Goal: Information Seeking & Learning: Learn about a topic

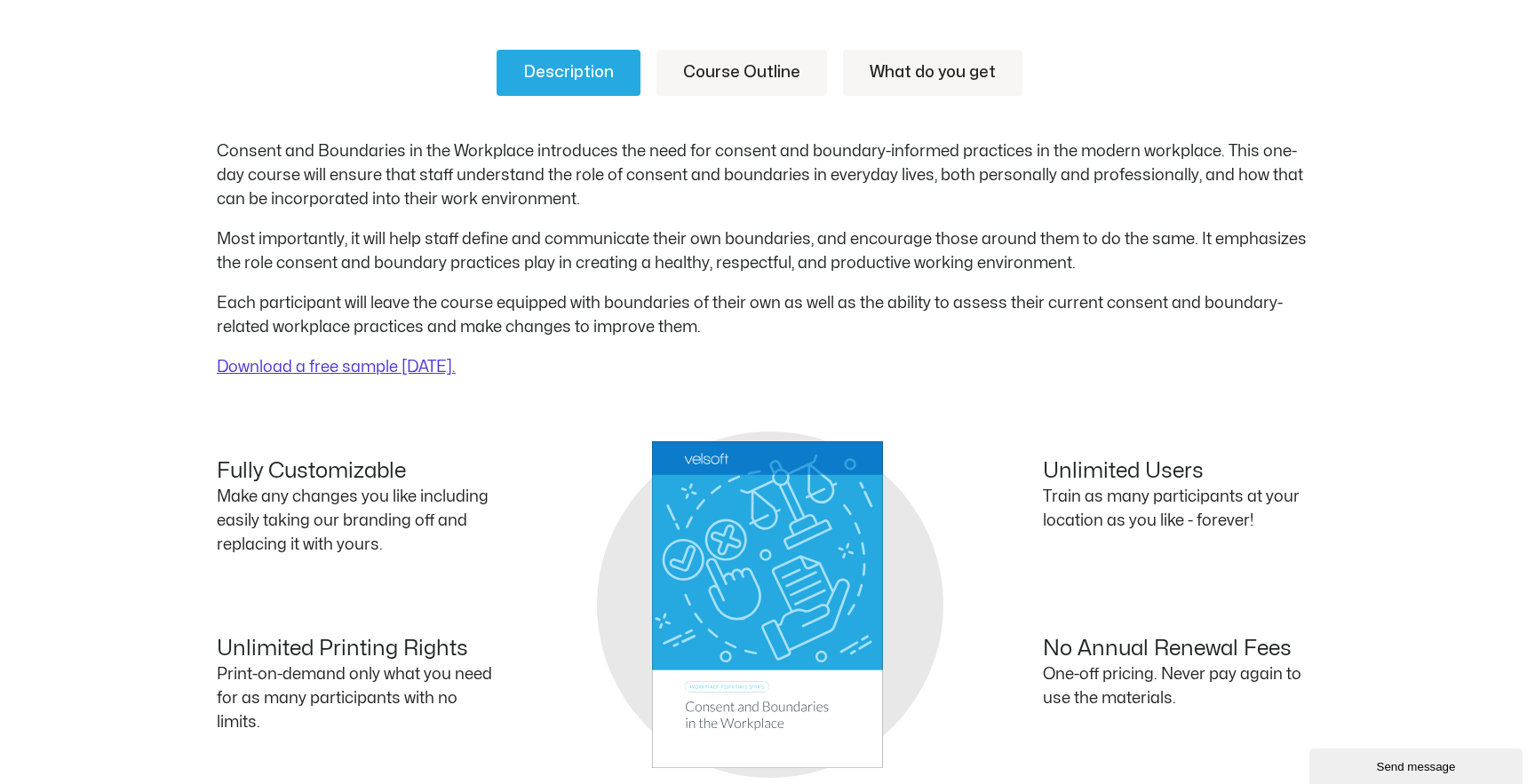
scroll to position [342, 0]
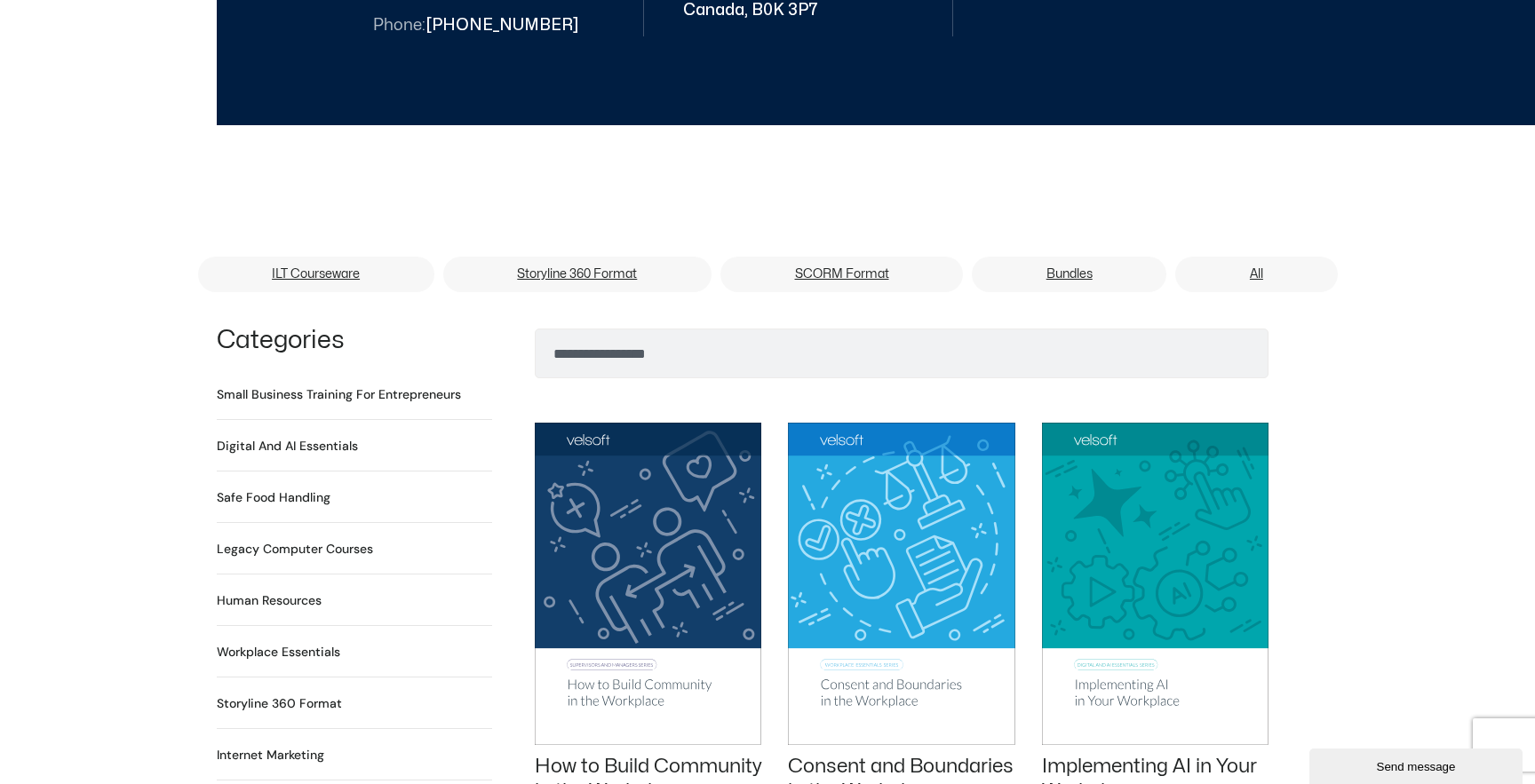
scroll to position [1050, 0]
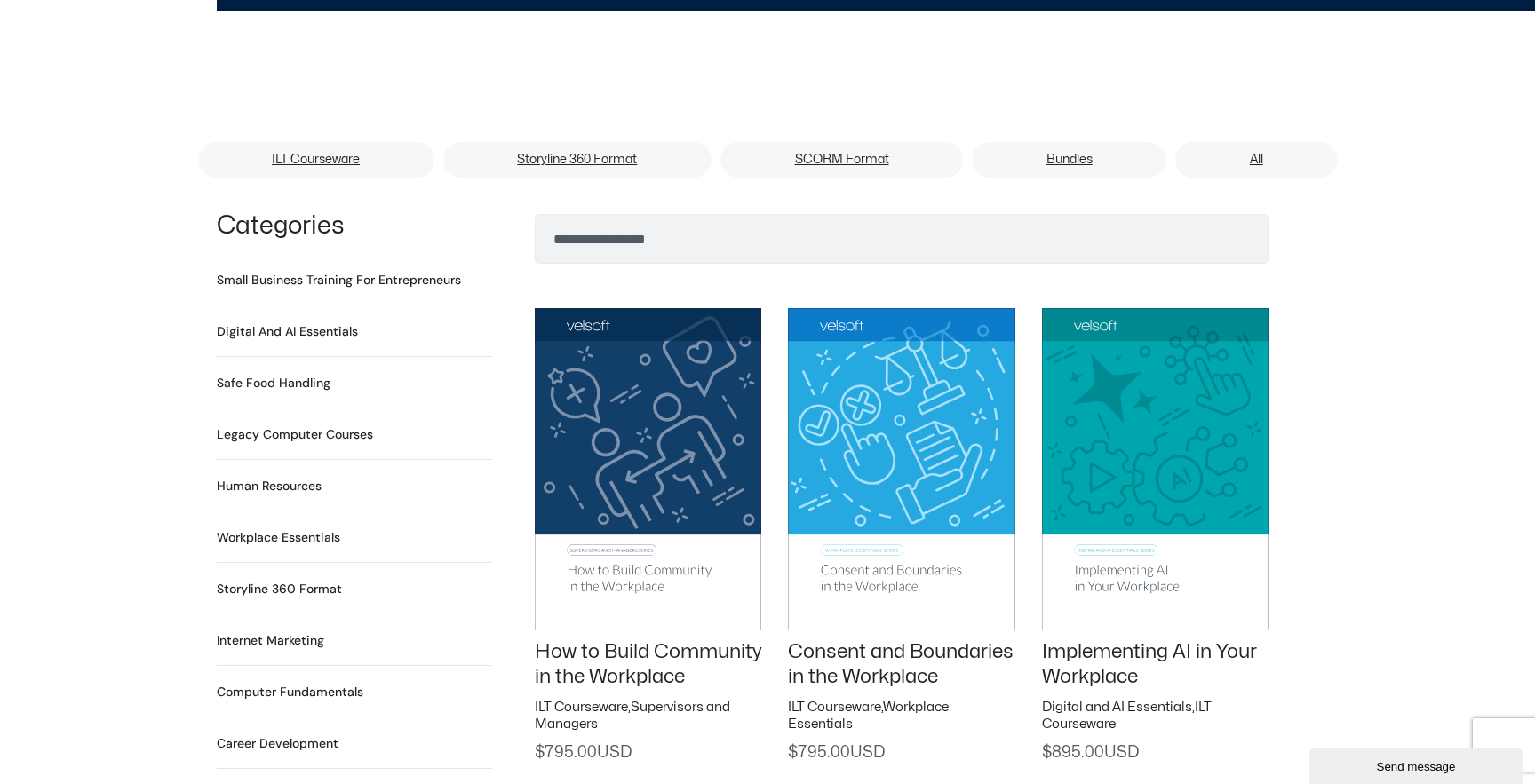
click at [885, 444] on img at bounding box center [902, 469] width 227 height 322
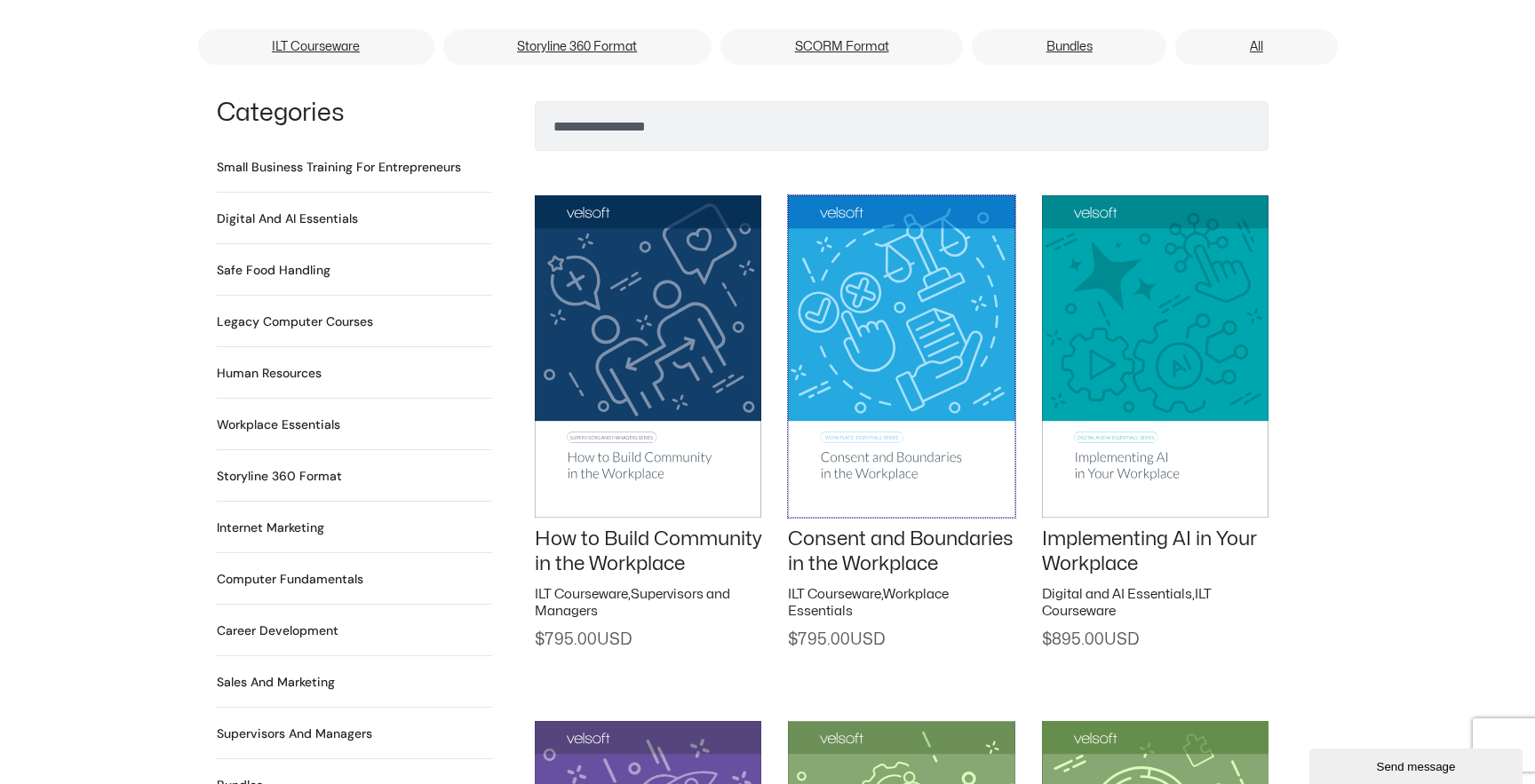
scroll to position [1124, 0]
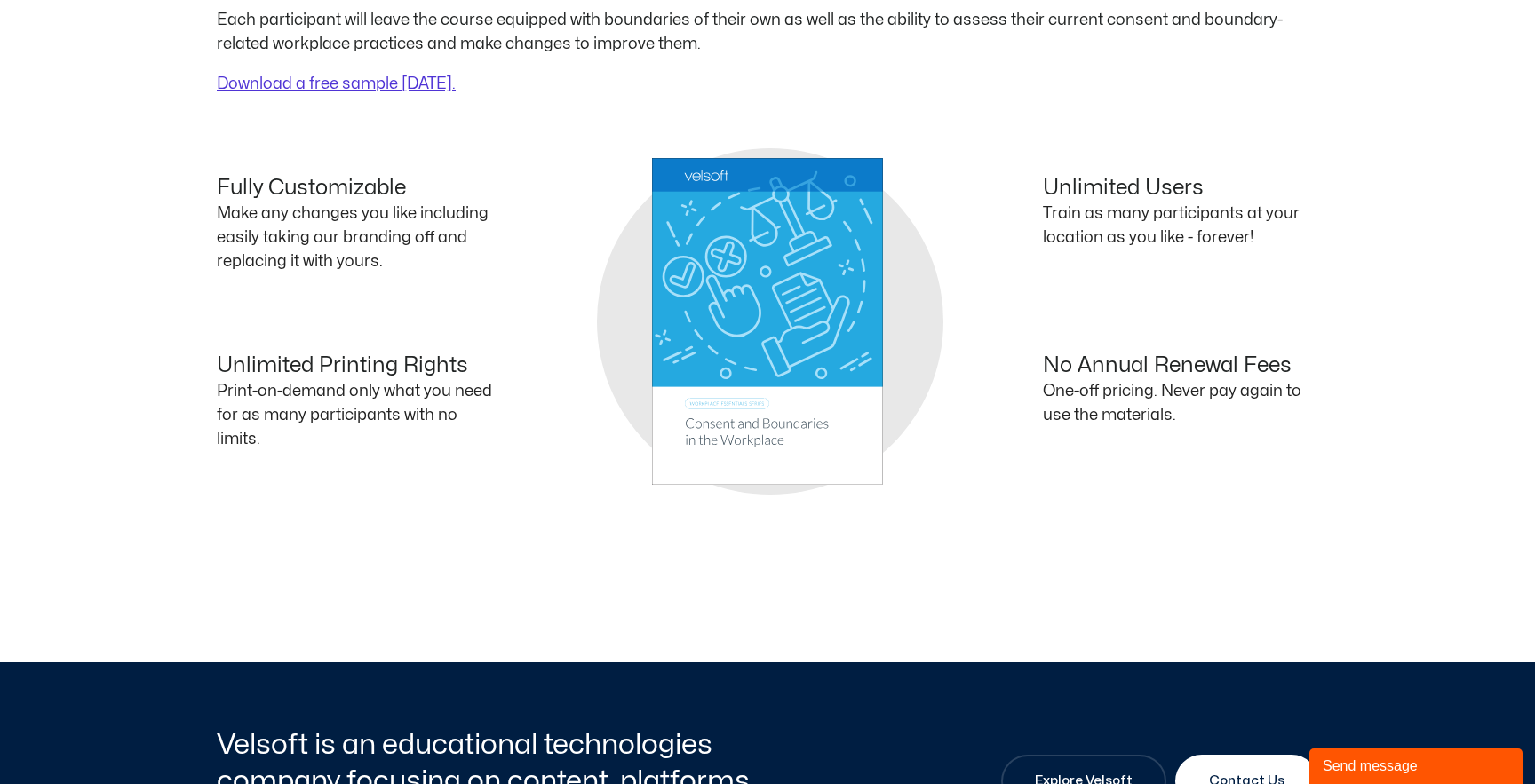
scroll to position [1061, 0]
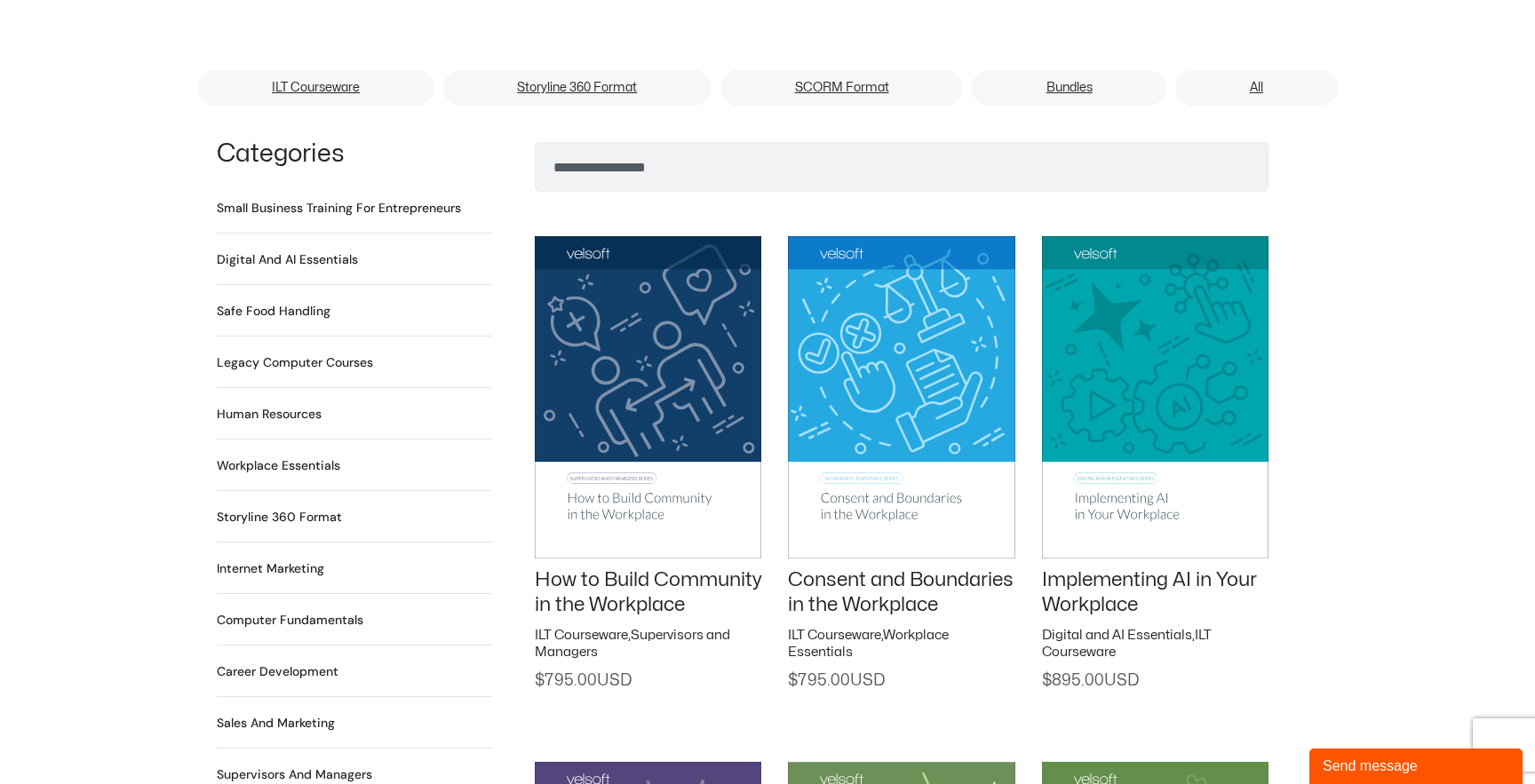
scroll to position [1124, 0]
